Goal: Check status: Verify the current state of an ongoing process or item

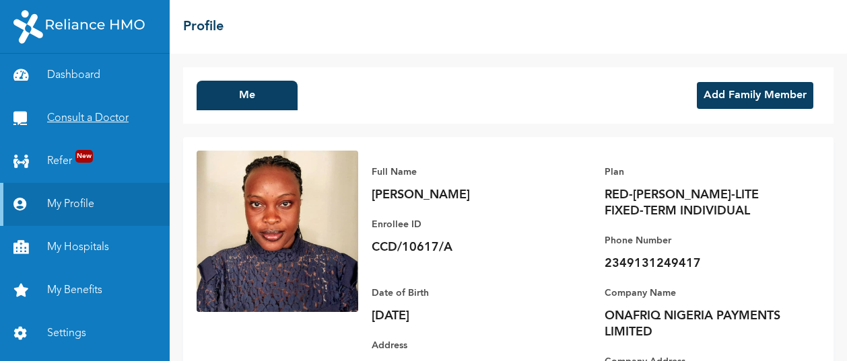
click at [92, 116] on link "Consult a Doctor" at bounding box center [85, 118] width 170 height 43
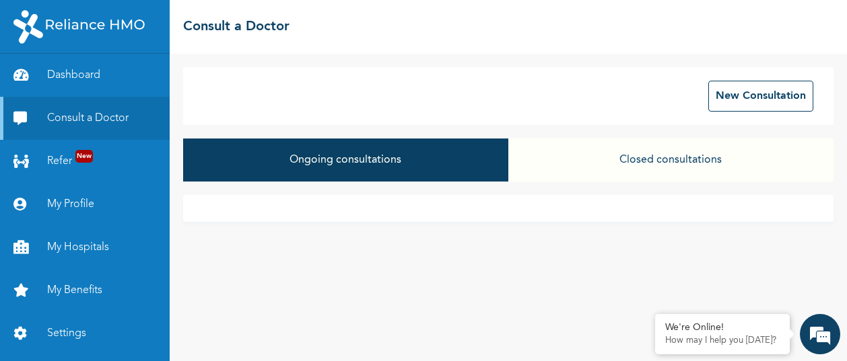
click at [619, 162] on button "Closed consultations" at bounding box center [670, 160] width 325 height 43
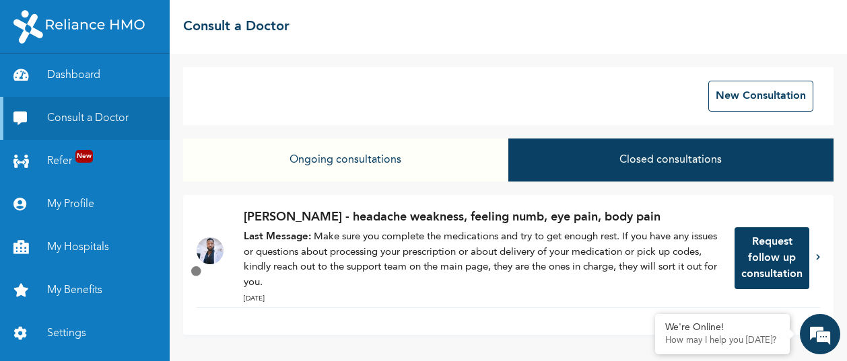
click at [662, 293] on div "[PERSON_NAME] - headache weakness, feeling numb, eye pain, body pain Last Messa…" at bounding box center [482, 258] width 477 height 99
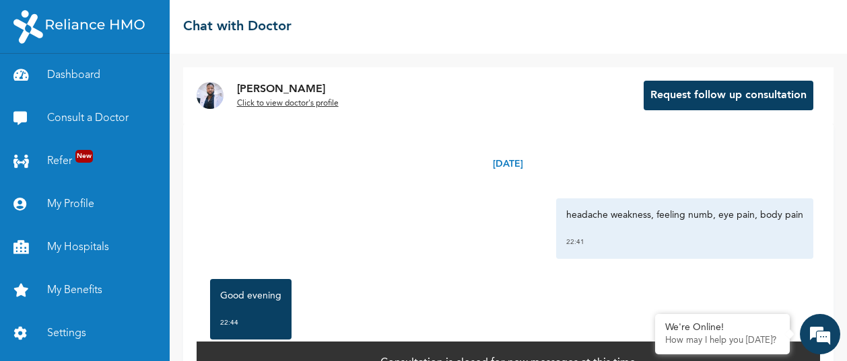
scroll to position [37, 0]
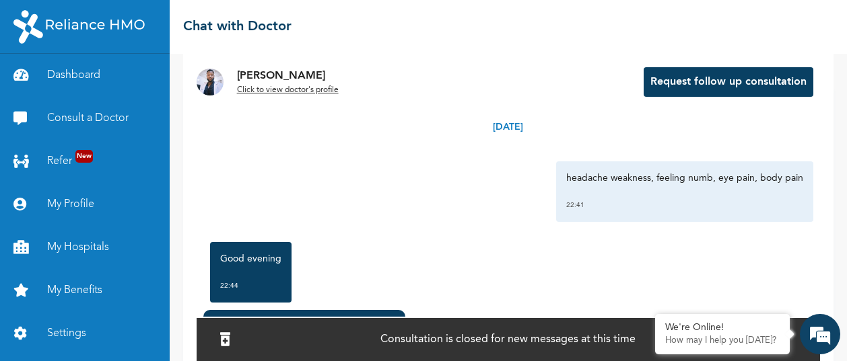
click at [407, 170] on div "headache weakness, feeling numb, eye pain, body pain 22:41" at bounding box center [508, 192] width 610 height 61
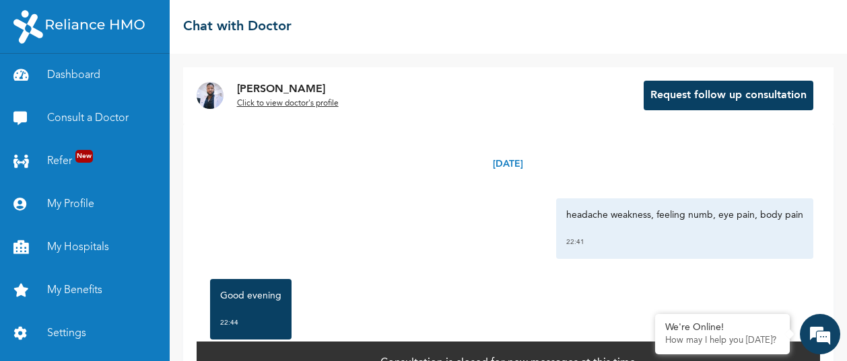
scroll to position [113, 0]
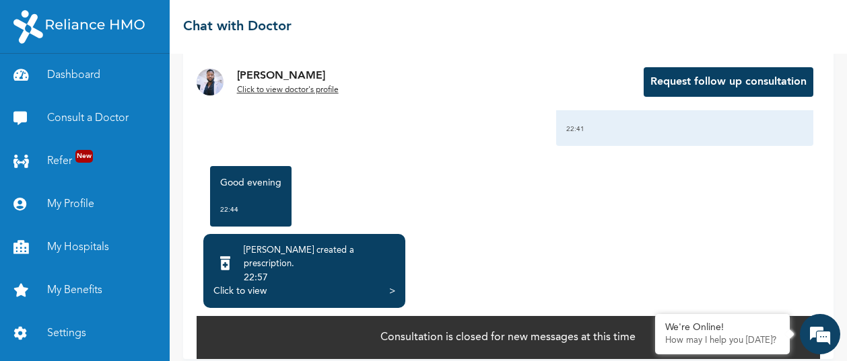
click at [287, 285] on div "Click to view >" at bounding box center [304, 291] width 182 height 13
click at [242, 285] on div "Click to view" at bounding box center [239, 291] width 53 height 13
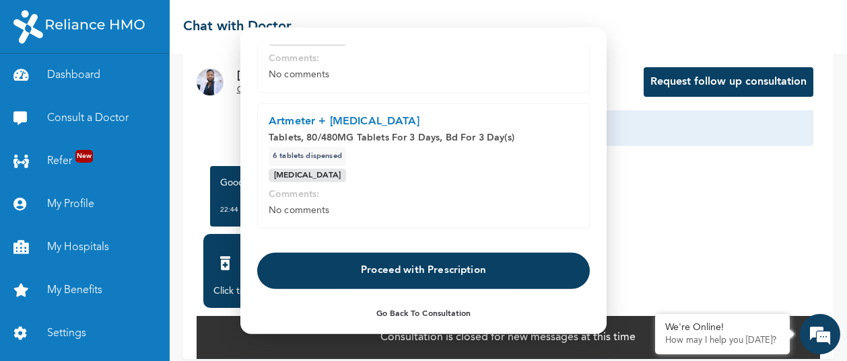
scroll to position [144, 0]
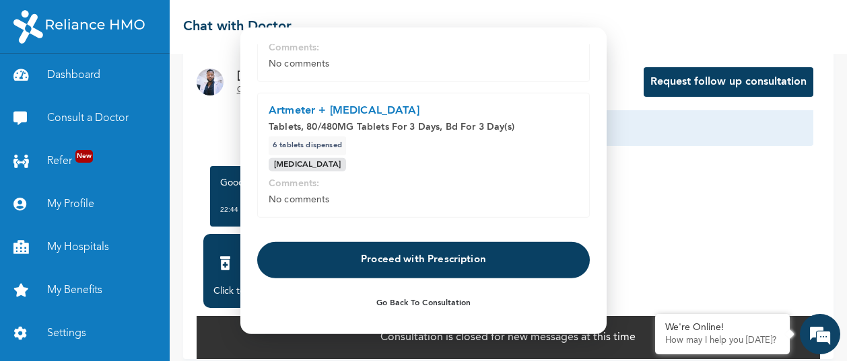
click at [386, 257] on button "Proceed with Prescription" at bounding box center [423, 260] width 332 height 36
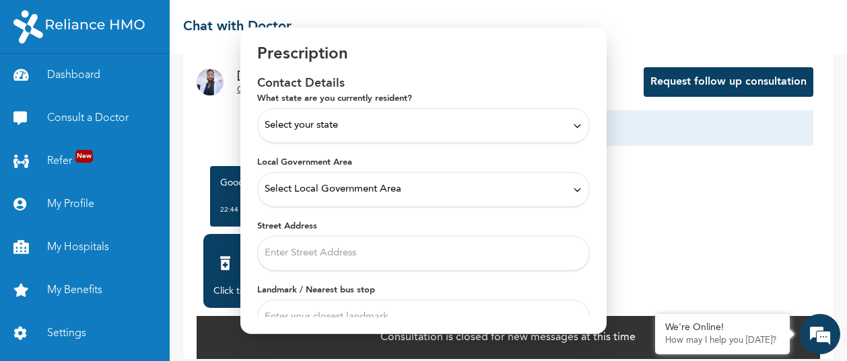
scroll to position [90, 0]
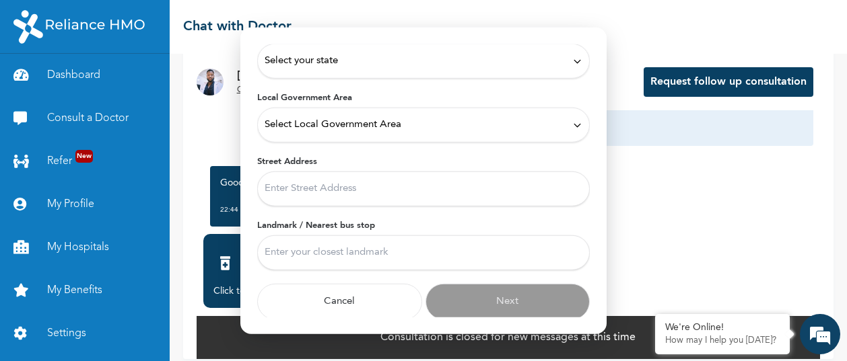
click at [279, 193] on input "Street Address" at bounding box center [423, 189] width 332 height 35
drag, startPoint x: 385, startPoint y: 185, endPoint x: 179, endPoint y: 190, distance: 206.0
click at [179, 190] on body "Dashboard Consult a Doctor Refer New My Profile My Hospitals My Benefits Settin…" at bounding box center [423, 180] width 847 height 361
type input "3, Baxi office, 7&8 bustop"
